Goal: Information Seeking & Learning: Find specific fact

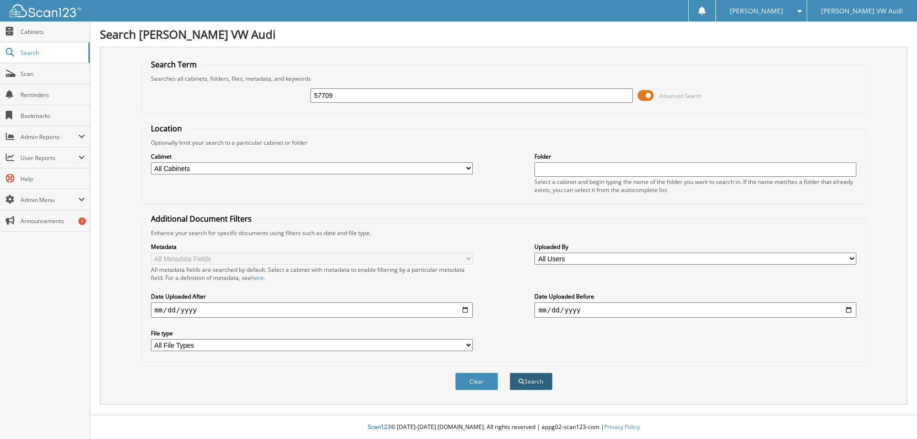
type input "57709"
click at [544, 380] on button "Search" at bounding box center [530, 381] width 43 height 18
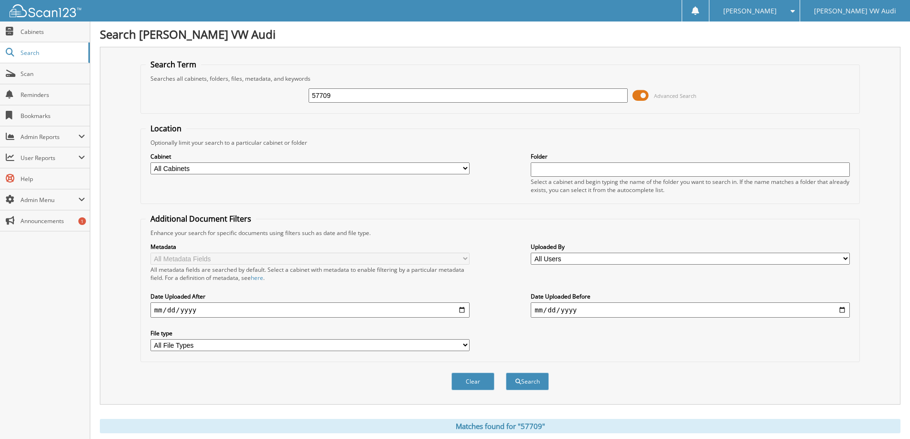
click at [640, 94] on span at bounding box center [640, 95] width 16 height 14
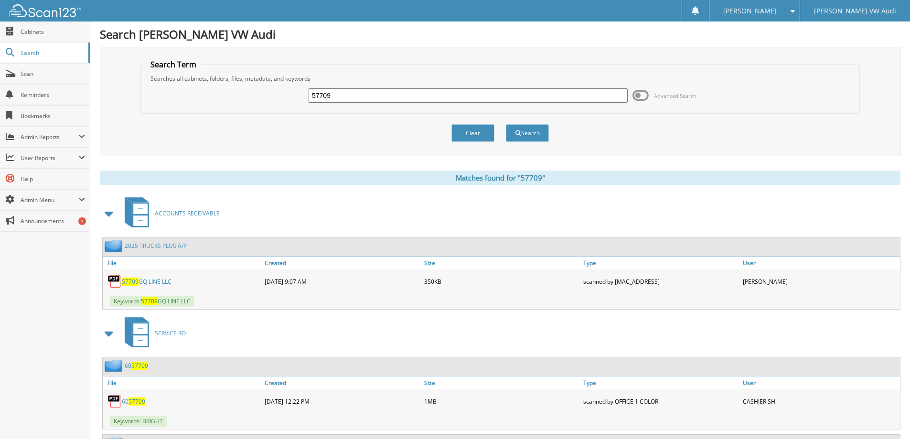
click at [121, 283] on img at bounding box center [114, 281] width 14 height 14
click at [114, 282] on img at bounding box center [114, 281] width 14 height 14
click at [126, 281] on span "57709" at bounding box center [130, 281] width 17 height 8
